Goal: Task Accomplishment & Management: Manage account settings

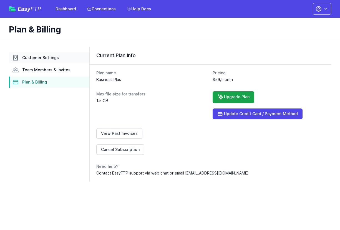
click at [44, 55] on span "Customer Settings" at bounding box center [40, 58] width 37 height 6
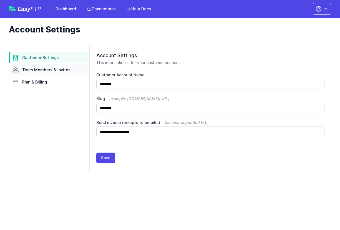
click at [39, 68] on span "Team Members & Invites" at bounding box center [46, 70] width 48 height 6
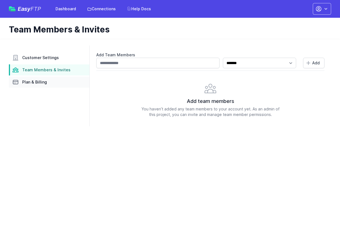
click at [46, 80] on link "Plan & Billing" at bounding box center [49, 81] width 80 height 11
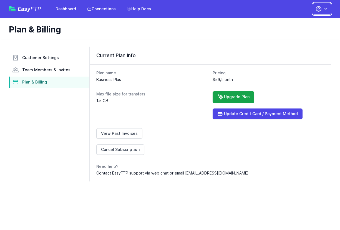
click at [322, 9] on button "button" at bounding box center [321, 9] width 18 height 12
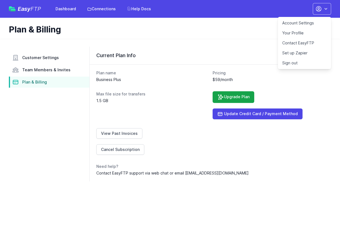
click at [292, 30] on link "Your Profile" at bounding box center [303, 33] width 53 height 10
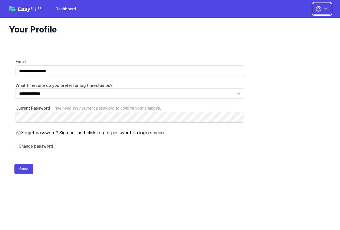
click at [320, 11] on icon "button" at bounding box center [318, 9] width 7 height 7
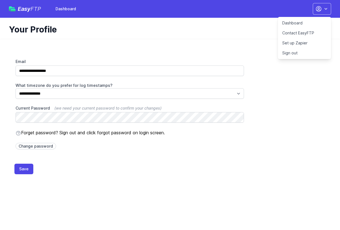
click at [300, 24] on link "Dashboard" at bounding box center [303, 23] width 53 height 10
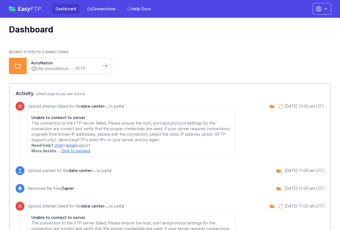
click at [89, 68] on link "sftp.autonation.b... - SFTP" at bounding box center [63, 69] width 65 height 6
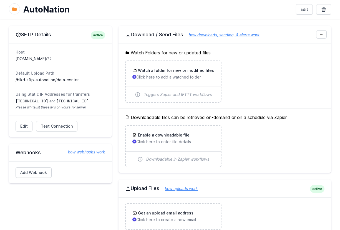
scroll to position [29, 0]
click at [73, 37] on h2 "SFTP Details active" at bounding box center [61, 34] width 90 height 7
click at [19, 127] on link "Edit" at bounding box center [24, 126] width 17 height 11
click at [96, 101] on dd "[TECHNICAL_ID] and [TECHNICAL_ID] Please whitelist these IP's on your FTP server" at bounding box center [61, 103] width 90 height 11
drag, startPoint x: 96, startPoint y: 102, endPoint x: 91, endPoint y: 101, distance: 4.7
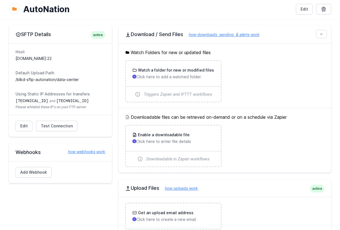
click at [91, 101] on dd "[TECHNICAL_ID] and [TECHNICAL_ID] Please whitelist these IP's on your FTP server" at bounding box center [61, 103] width 90 height 11
drag, startPoint x: 86, startPoint y: 80, endPoint x: 10, endPoint y: 54, distance: 80.4
click at [10, 53] on div "Host sftp.autonation.beeliked.com:22 Default Upload Path /blkd-sftp-autonation/…" at bounding box center [60, 79] width 103 height 72
copy dl "Host sftp.autonation.beeliked.com:22 Default Upload Path /blkd-sftp-autonation/…"
click at [24, 123] on link "Edit" at bounding box center [24, 126] width 17 height 11
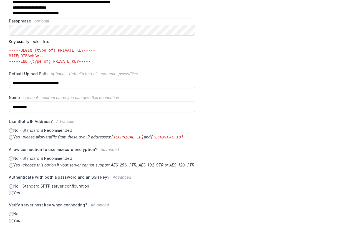
scroll to position [179, 0]
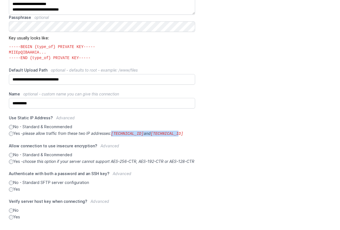
drag, startPoint x: 193, startPoint y: 133, endPoint x: 115, endPoint y: 134, distance: 78.2
click at [115, 134] on label "Yes - please allow traffic from these two IP addresses: [TECHNICAL_ID] and [TEC…" at bounding box center [102, 134] width 186 height 6
copy icon "[TECHNICAL_ID] and [TECHNICAL_ID]"
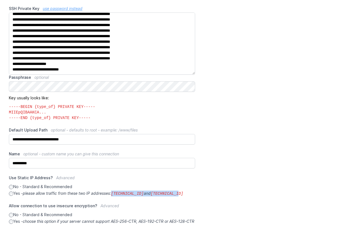
scroll to position [120, 0]
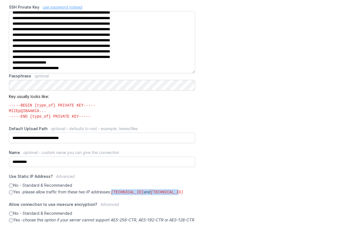
click at [190, 190] on label "Yes - please allow traffic from these two IP addresses: [TECHNICAL_ID] and [TEC…" at bounding box center [102, 192] width 186 height 6
drag, startPoint x: 190, startPoint y: 191, endPoint x: 115, endPoint y: 191, distance: 74.3
click at [115, 191] on label "Yes - please allow traffic from these two IP addresses: 34.238.108.61 and 34.23…" at bounding box center [102, 192] width 186 height 6
copy icon "34.238.108.61 and 34.239.17.55"
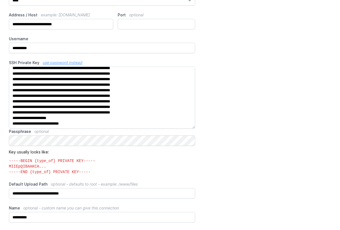
scroll to position [0, 0]
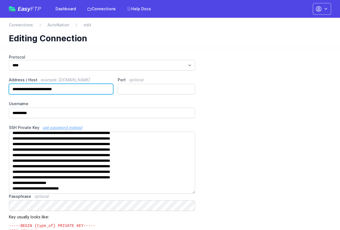
drag, startPoint x: 88, startPoint y: 87, endPoint x: 19, endPoint y: 89, distance: 69.9
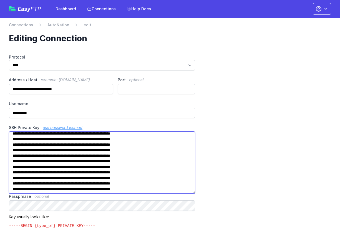
scroll to position [93, 0]
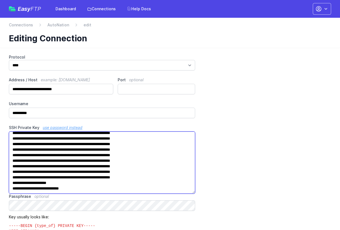
drag, startPoint x: 11, startPoint y: 136, endPoint x: 98, endPoint y: 190, distance: 102.7
click at [98, 190] on textarea "SSH Private Key use password instead" at bounding box center [102, 162] width 186 height 62
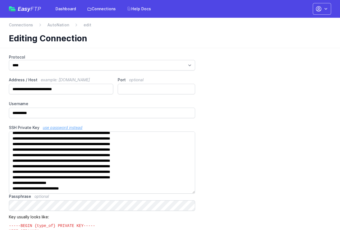
click at [262, 125] on div "**********" at bounding box center [170, 226] width 322 height 344
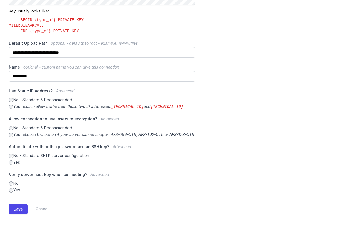
scroll to position [0, 0]
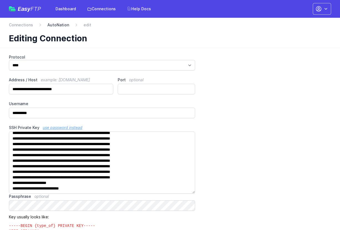
click at [59, 25] on link "AutoNation" at bounding box center [58, 25] width 22 height 6
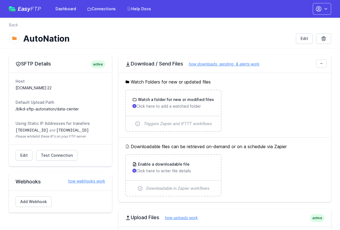
click at [257, 30] on nav "Back" at bounding box center [170, 26] width 322 height 9
click at [20, 156] on link "Edit" at bounding box center [24, 155] width 17 height 11
